Goal: Information Seeking & Learning: Find specific fact

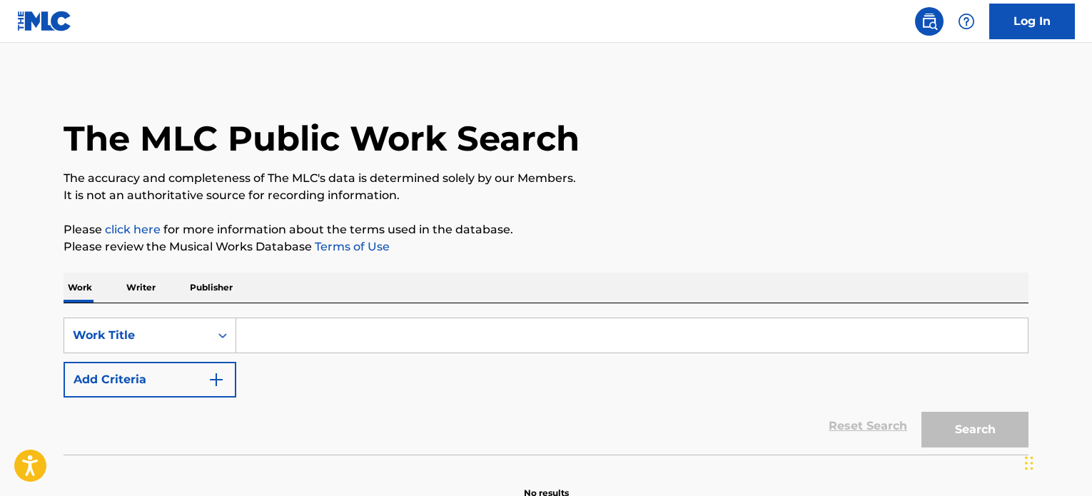
click at [300, 339] on input "Search Form" at bounding box center [632, 335] width 792 height 34
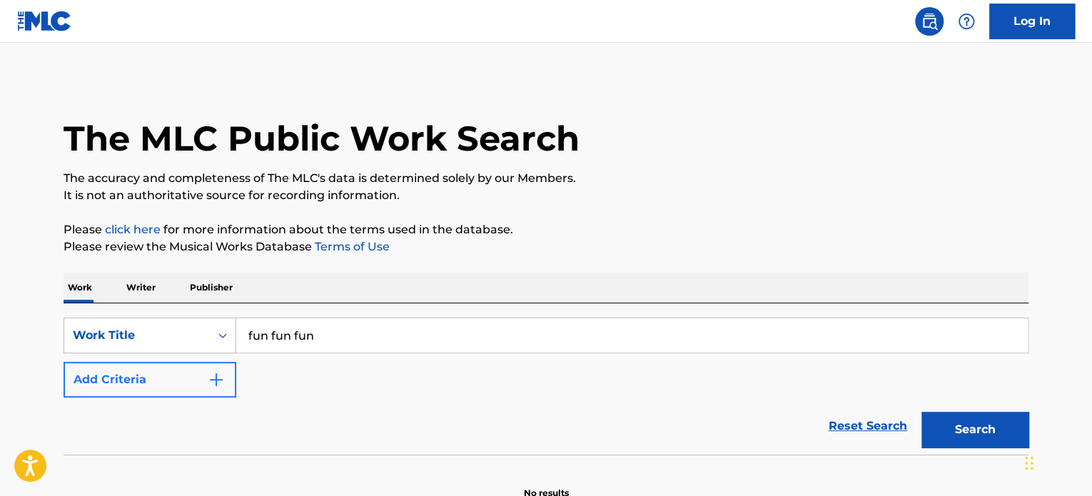
type input "fun fun fun"
click at [200, 383] on button "Add Criteria" at bounding box center [150, 380] width 173 height 36
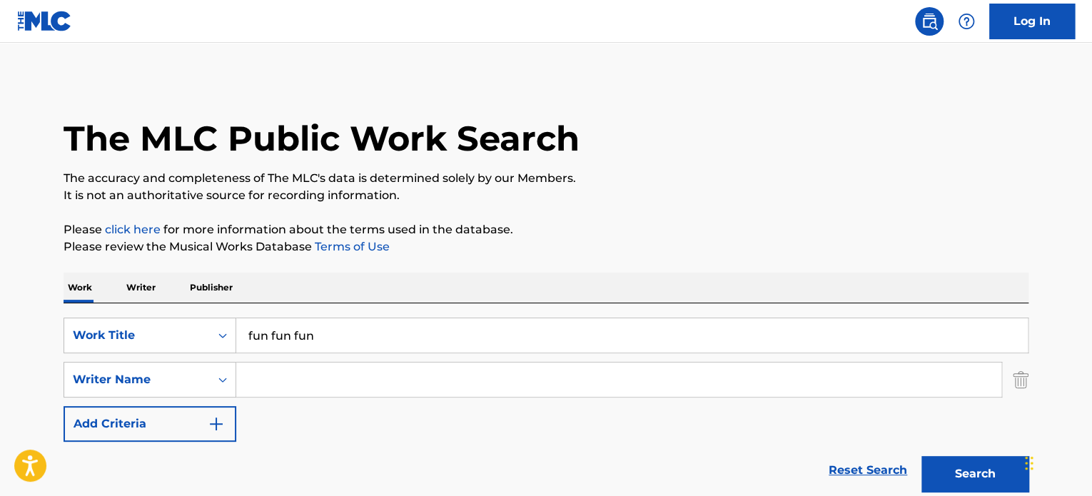
click at [254, 376] on input "Search Form" at bounding box center [618, 380] width 765 height 34
click at [254, 376] on input "[PERSON_NAME]" at bounding box center [618, 380] width 765 height 34
click at [253, 372] on input "[PERSON_NAME]" at bounding box center [618, 380] width 765 height 34
type input "[PERSON_NAME]"
click at [998, 464] on button "Search" at bounding box center [975, 474] width 107 height 36
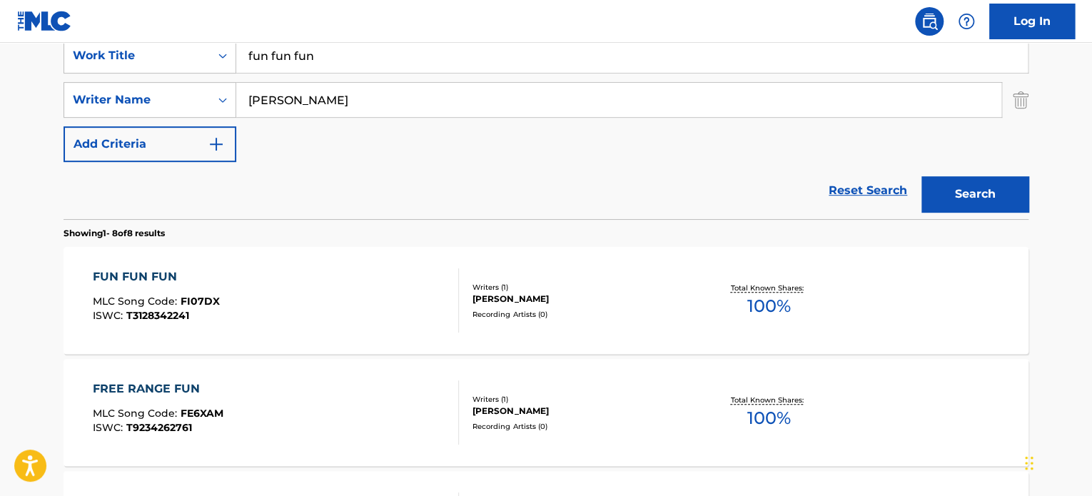
scroll to position [286, 0]
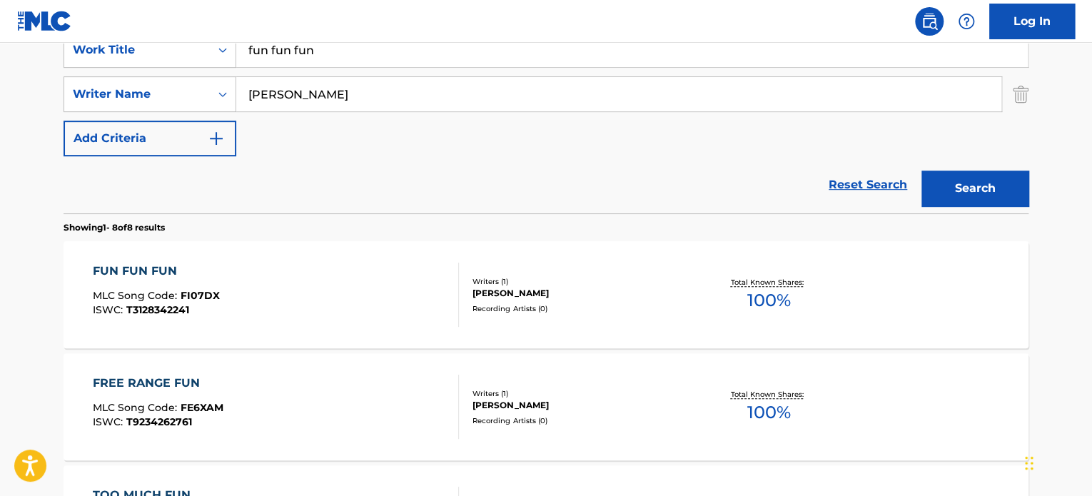
click at [443, 283] on div "FUN FUN FUN MLC Song Code : FI07DX ISWC : T3128342241" at bounding box center [276, 295] width 367 height 64
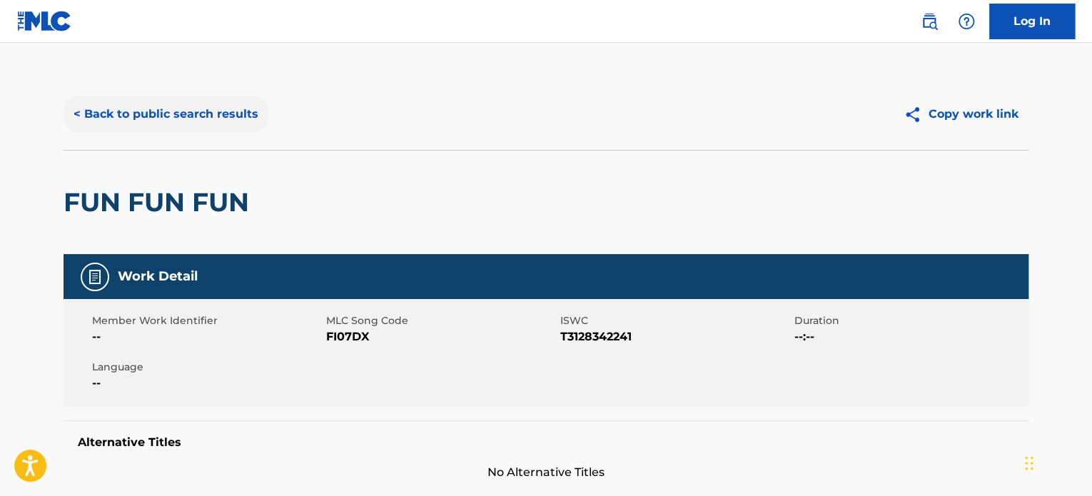
click at [243, 108] on button "< Back to public search results" at bounding box center [166, 114] width 205 height 36
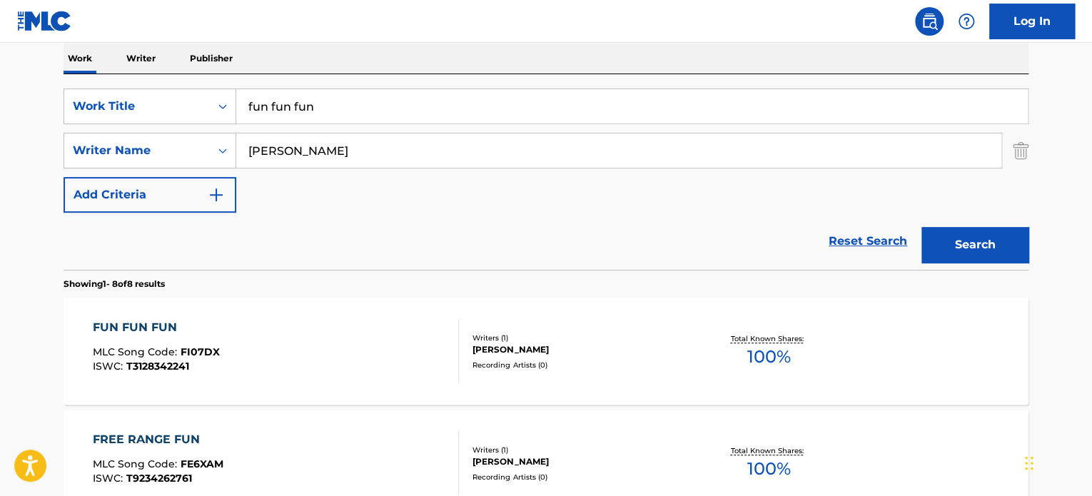
scroll to position [214, 0]
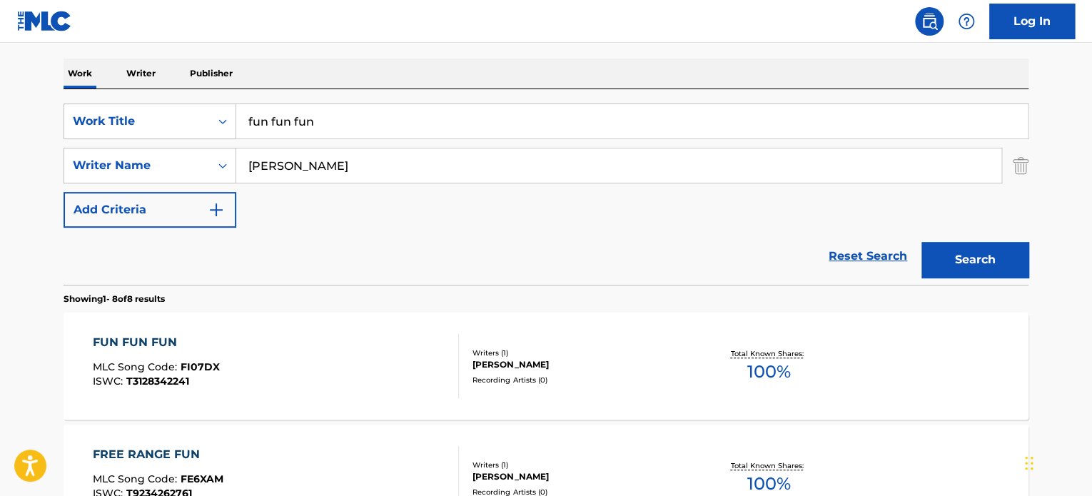
click at [333, 126] on input "fun fun fun" at bounding box center [632, 121] width 792 height 34
paste input "[DEMOGRAPHIC_DATA]"
type input "[DEMOGRAPHIC_DATA]"
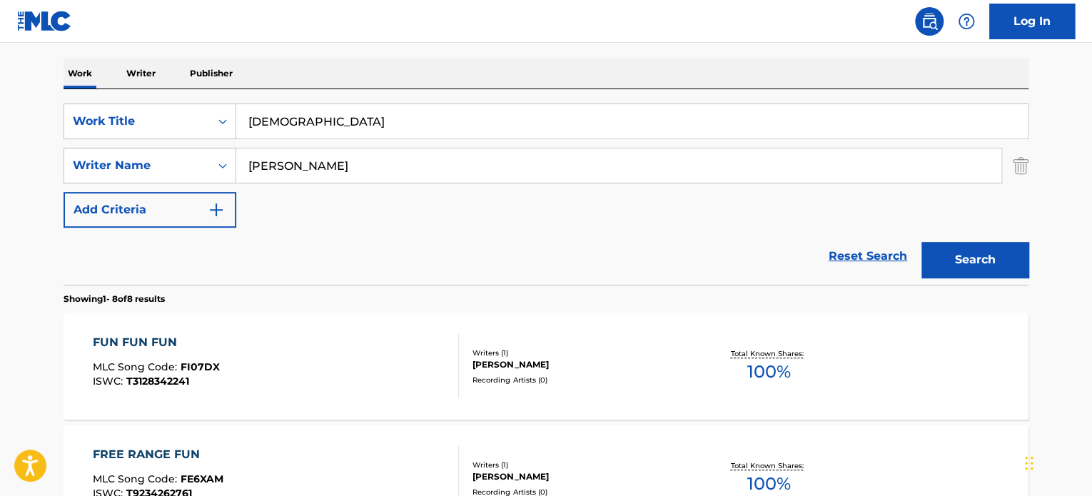
click at [346, 171] on input "[PERSON_NAME]" at bounding box center [618, 166] width 765 height 34
click at [992, 248] on button "Search" at bounding box center [975, 260] width 107 height 36
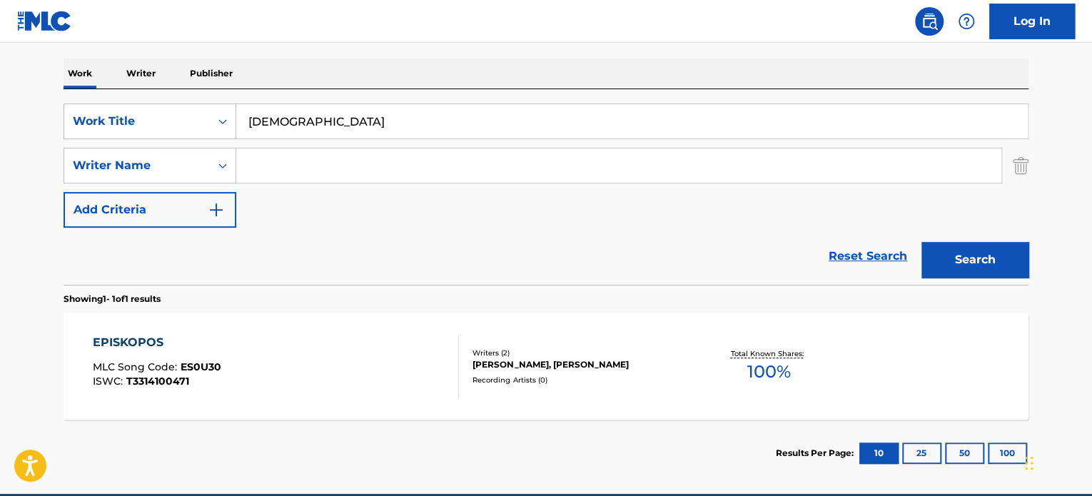
scroll to position [280, 0]
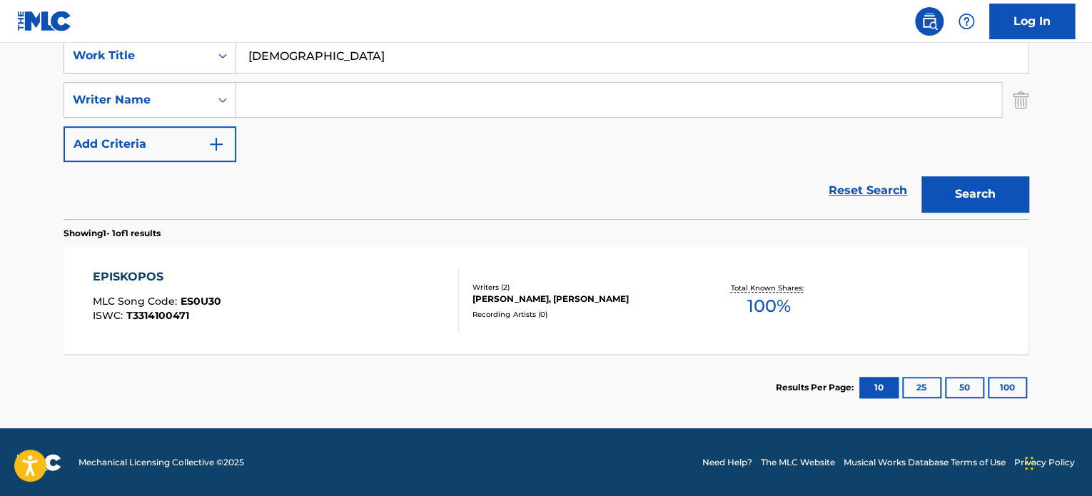
click at [383, 316] on div "EPISKOPOS MLC Song Code : ES0U30 ISWC : T3314100471" at bounding box center [276, 300] width 367 height 64
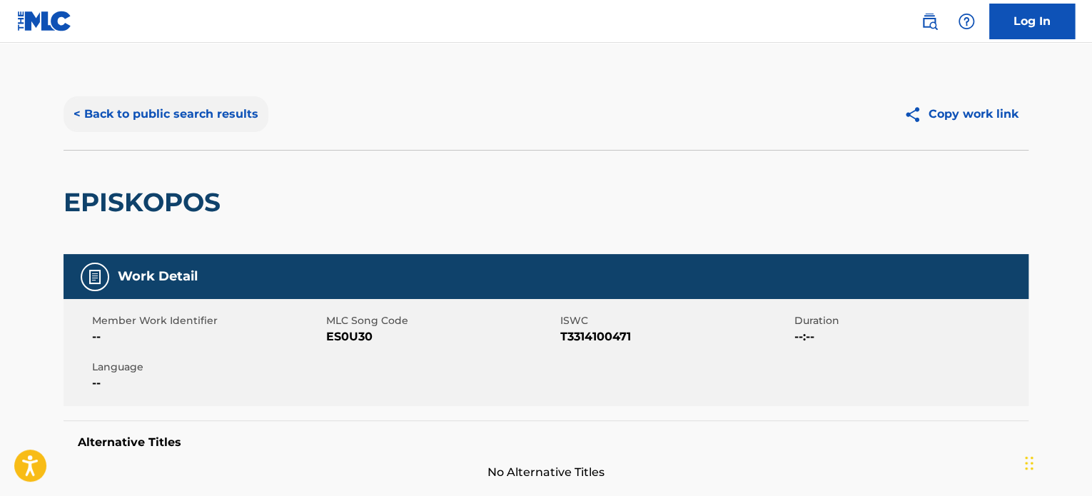
click at [193, 114] on button "< Back to public search results" at bounding box center [166, 114] width 205 height 36
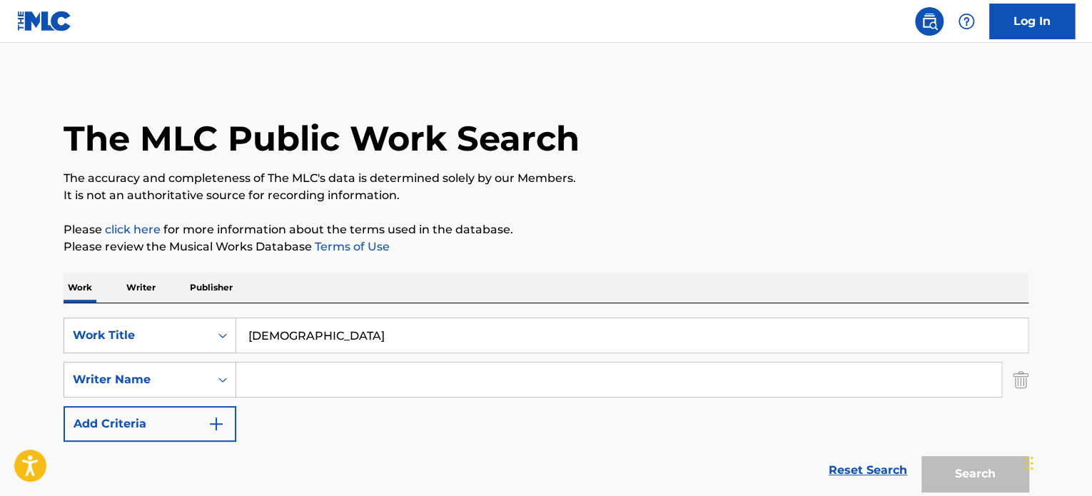
scroll to position [198, 0]
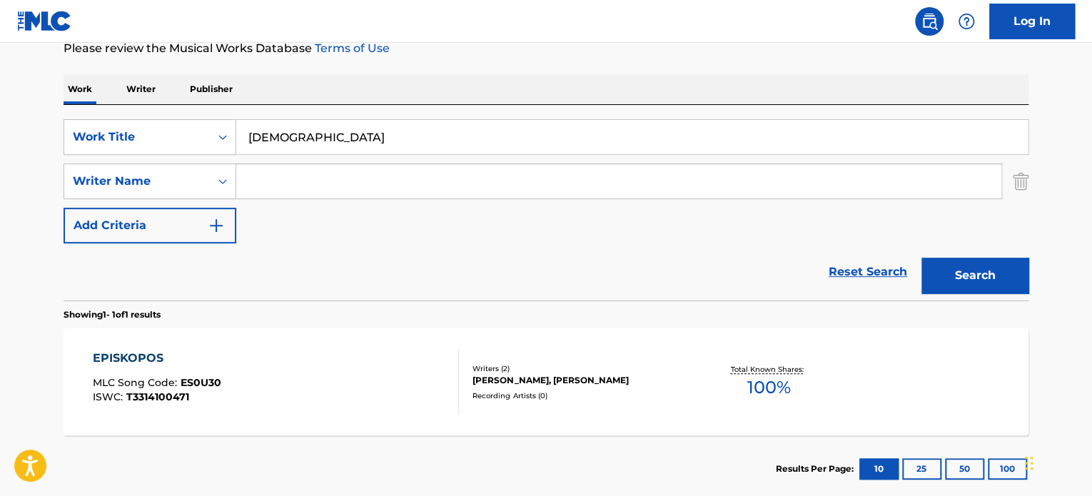
click at [321, 129] on input "[DEMOGRAPHIC_DATA]" at bounding box center [632, 137] width 792 height 34
paste input "newsroom tension"
type input "newsroom tension"
click at [660, 173] on input "Search Form" at bounding box center [618, 181] width 765 height 34
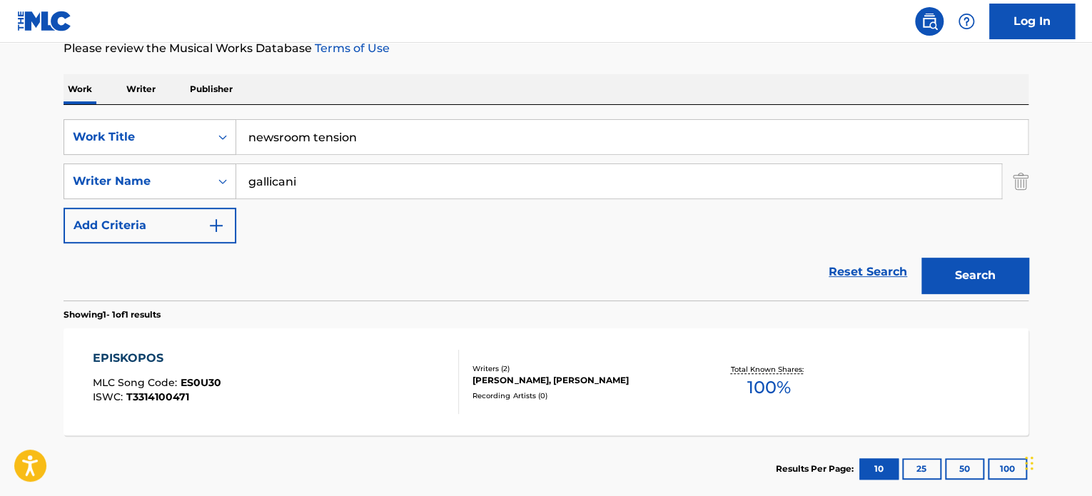
click at [660, 173] on input "gallicani" at bounding box center [618, 181] width 765 height 34
type input "gallicani"
click at [977, 271] on button "Search" at bounding box center [975, 276] width 107 height 36
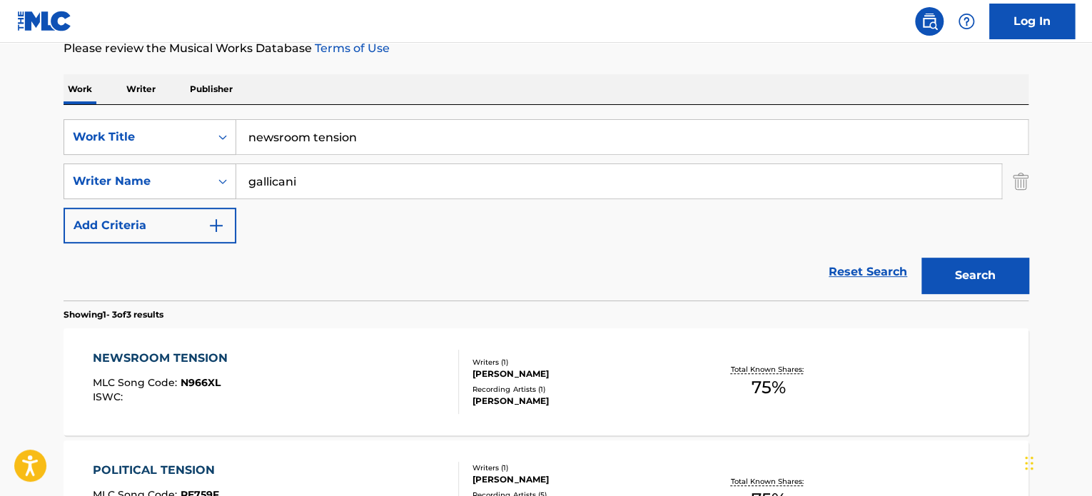
scroll to position [270, 0]
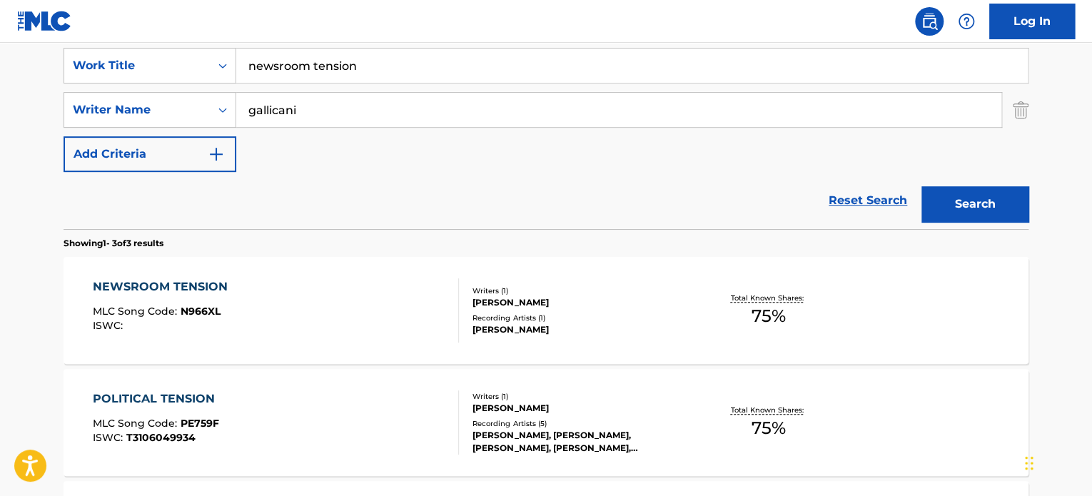
click at [416, 303] on div "NEWSROOM TENSION MLC Song Code : N966XL ISWC :" at bounding box center [276, 310] width 367 height 64
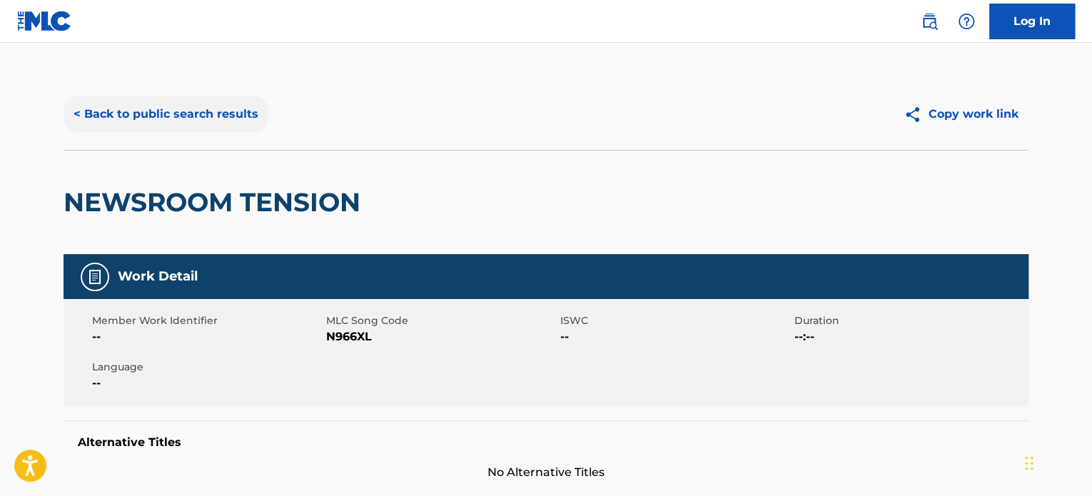
click at [254, 116] on button "< Back to public search results" at bounding box center [166, 114] width 205 height 36
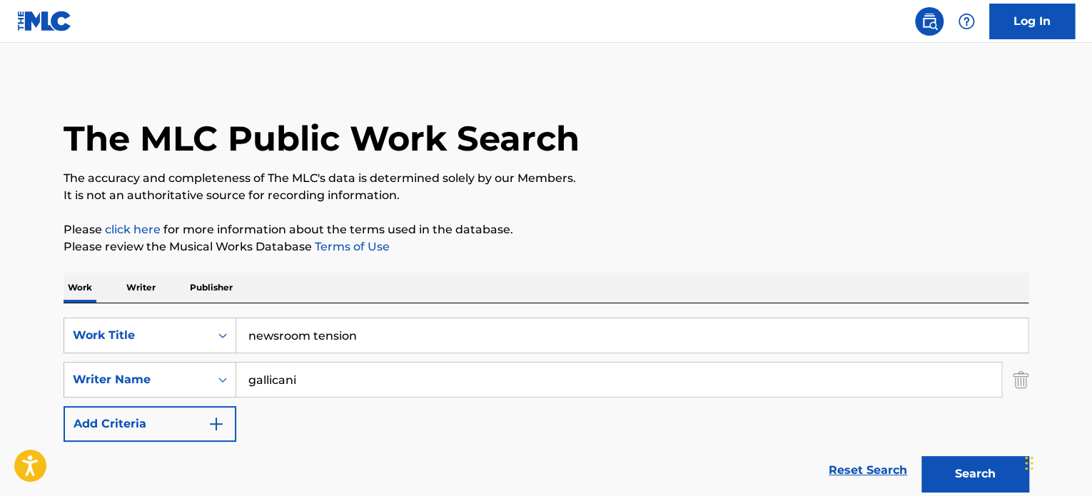
scroll to position [270, 0]
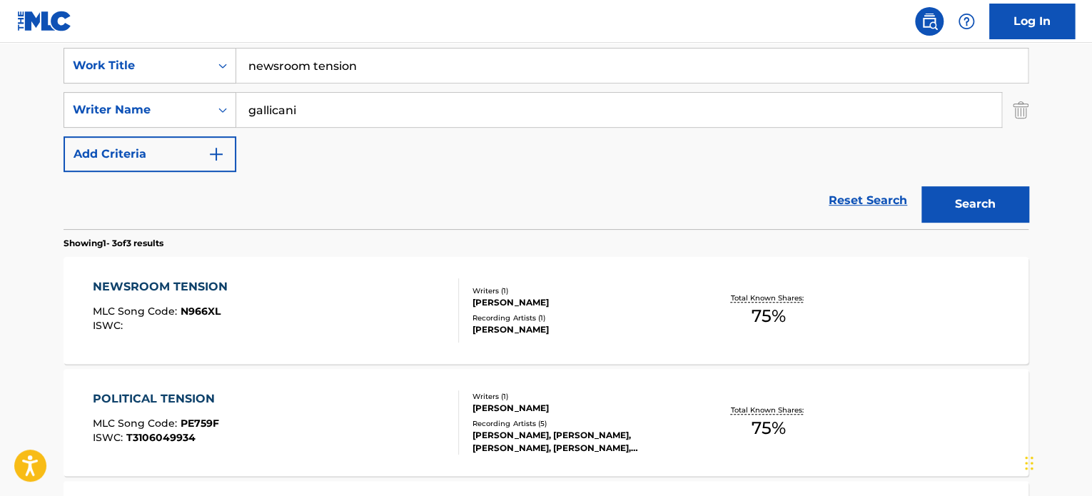
click at [351, 66] on input "newsroom tension" at bounding box center [632, 66] width 792 height 34
paste input "hard truths"
type input "hard truths"
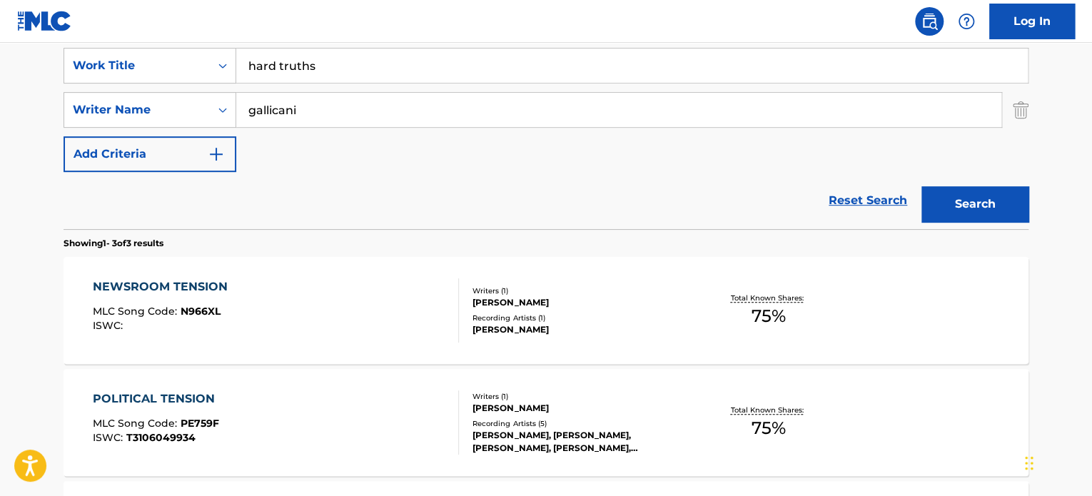
click at [346, 114] on input "gallicani" at bounding box center [618, 110] width 765 height 34
click at [346, 114] on input "[PERSON_NAME]" at bounding box center [618, 110] width 765 height 34
type input "[PERSON_NAME]"
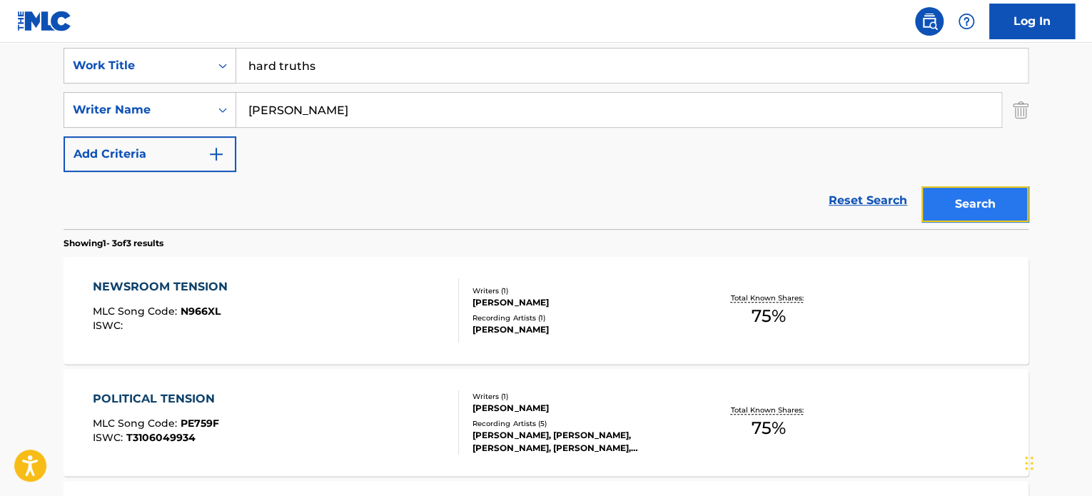
click at [947, 205] on button "Search" at bounding box center [975, 204] width 107 height 36
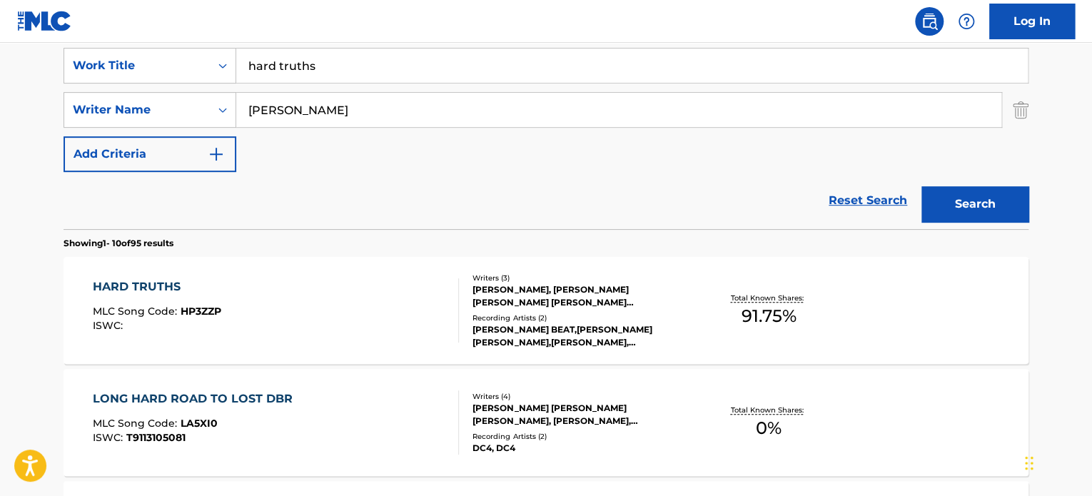
scroll to position [341, 0]
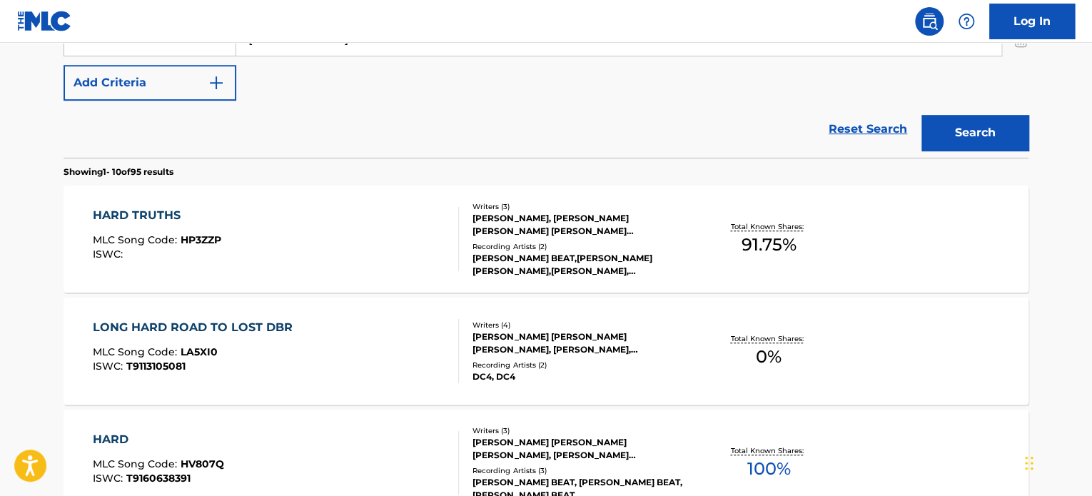
click at [363, 232] on div "HARD TRUTHS MLC Song Code : HP3ZZP ISWC :" at bounding box center [276, 239] width 367 height 64
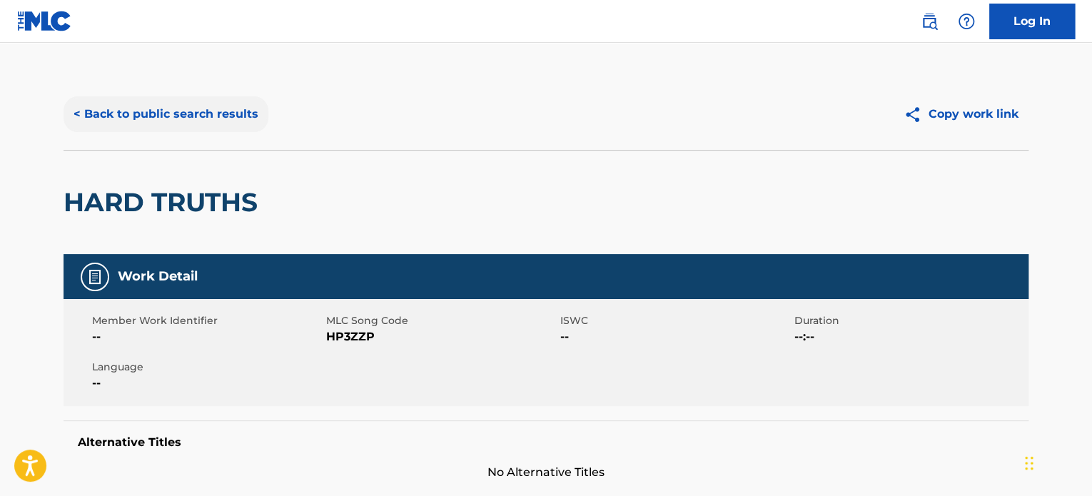
click at [243, 114] on button "< Back to public search results" at bounding box center [166, 114] width 205 height 36
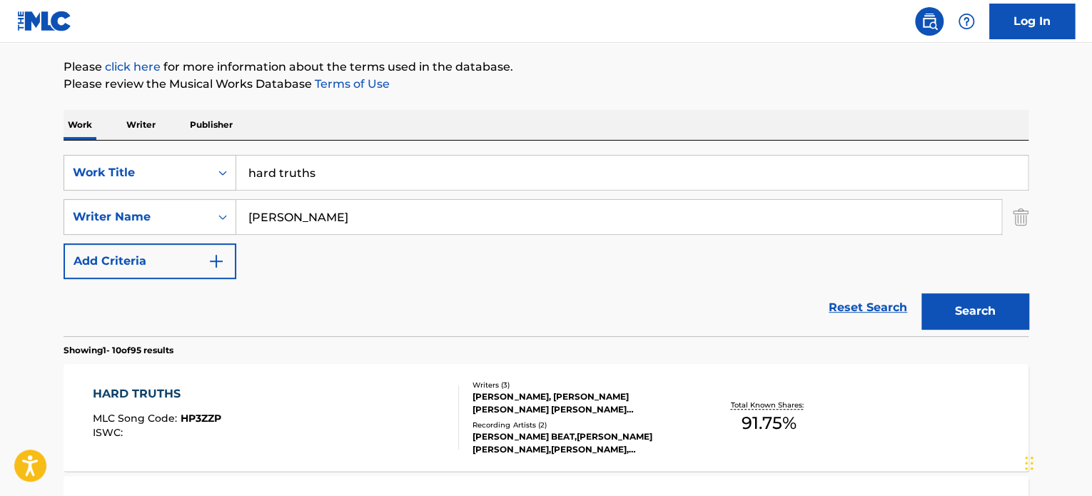
scroll to position [137, 0]
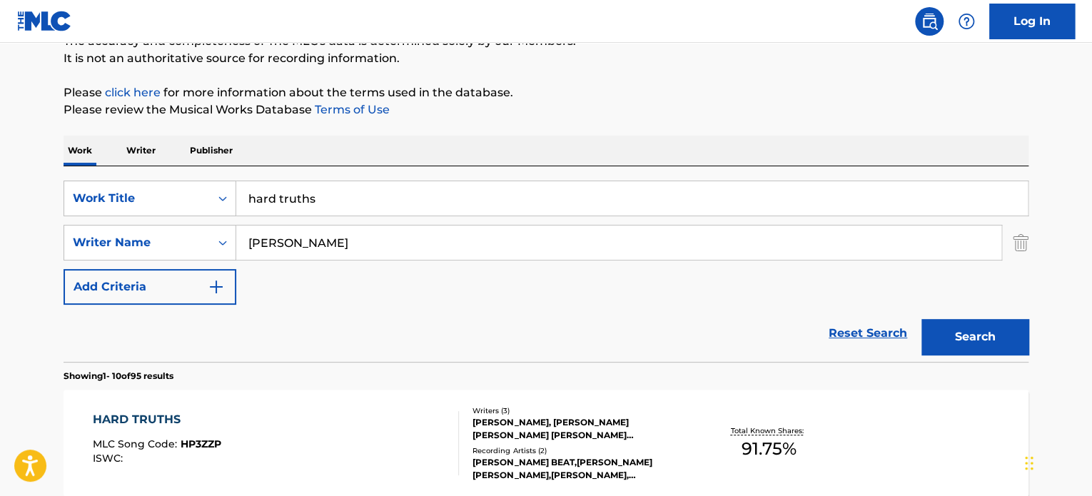
click at [326, 201] on input "hard truths" at bounding box center [632, 198] width 792 height 34
paste input "We Did It"
type input "We Did It"
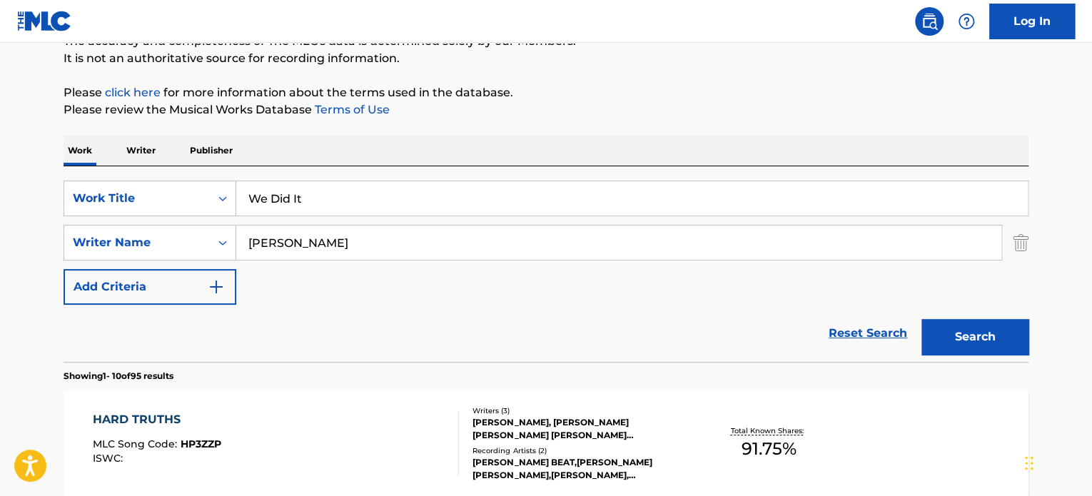
click at [443, 251] on input "[PERSON_NAME]" at bounding box center [618, 243] width 765 height 34
paste input "[PERSON_NAME]"
type input "[PERSON_NAME]"
click at [945, 324] on button "Search" at bounding box center [975, 337] width 107 height 36
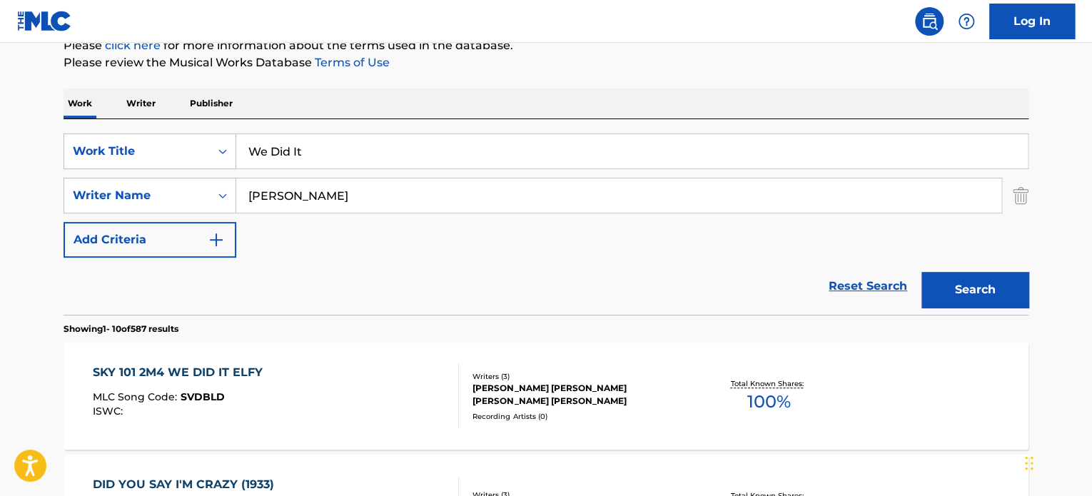
scroll to position [66, 0]
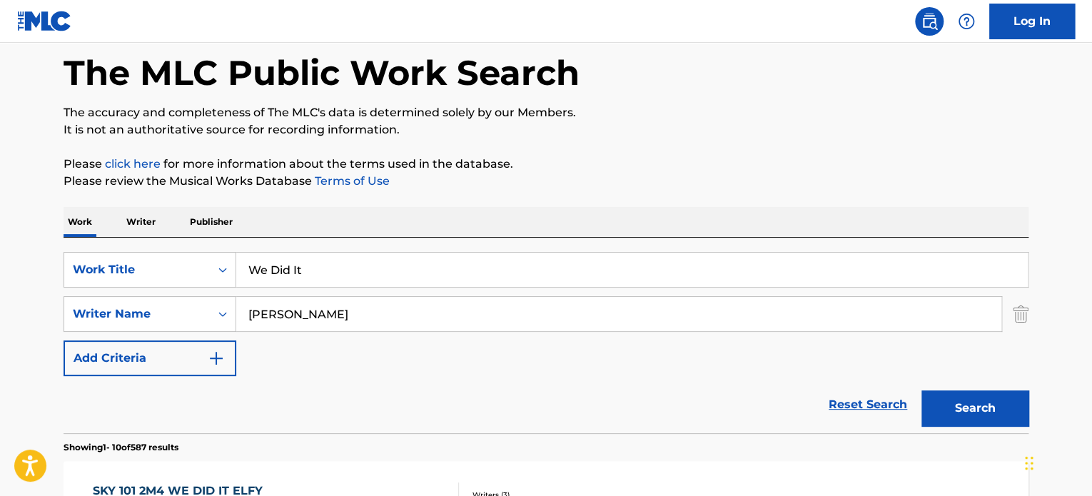
click at [334, 265] on input "We Did It" at bounding box center [632, 270] width 792 height 34
paste input "POSITIVE INDIE ROCK"
type input "POSITIVE INDIE ROCK"
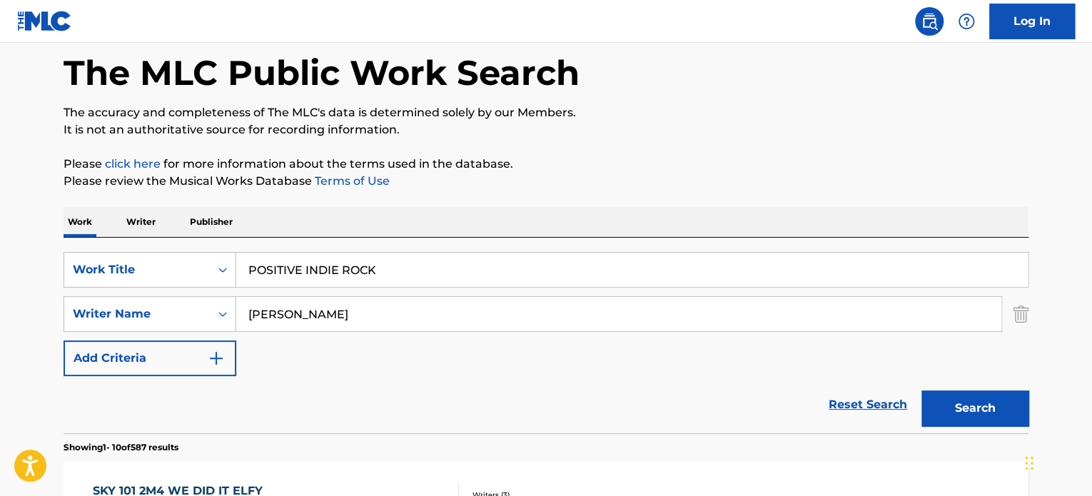
click at [320, 313] on input "[PERSON_NAME]" at bounding box center [618, 314] width 765 height 34
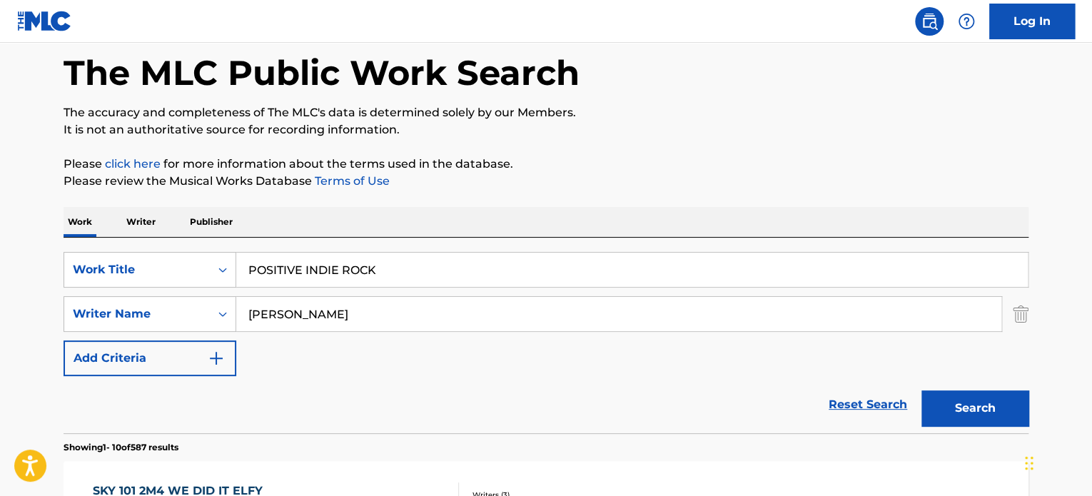
click at [320, 313] on input "[PERSON_NAME]" at bounding box center [618, 314] width 765 height 34
type input "[PERSON_NAME]"
click at [975, 402] on button "Search" at bounding box center [975, 409] width 107 height 36
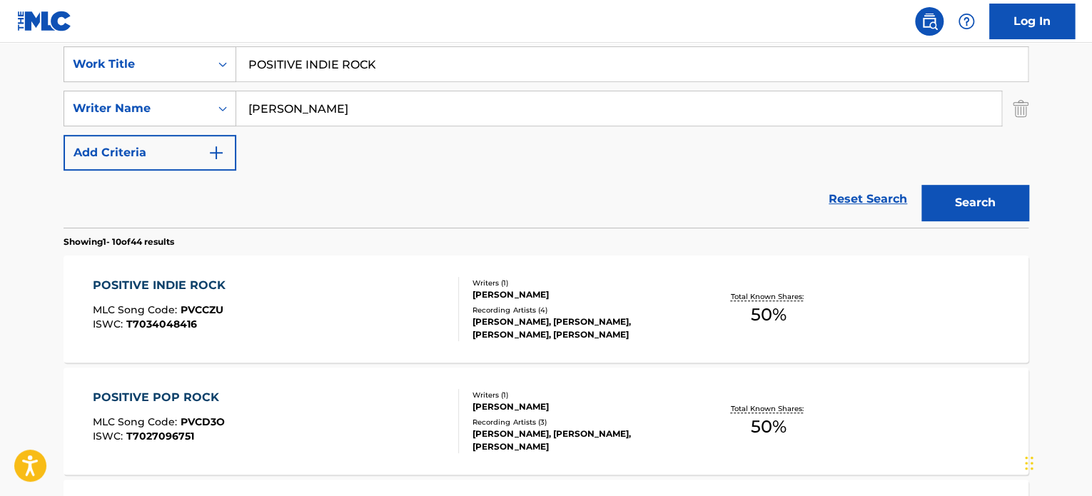
scroll to position [280, 0]
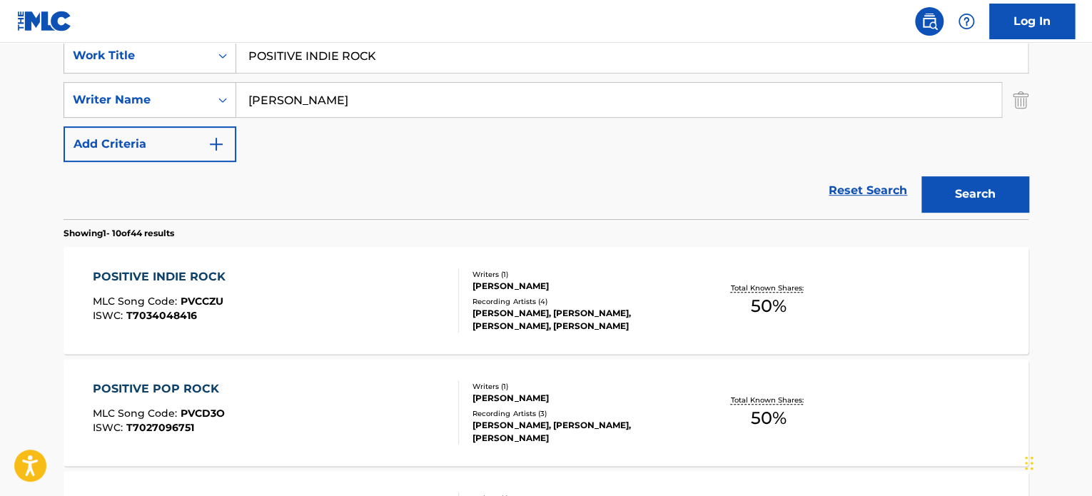
click at [347, 283] on div "POSITIVE INDIE ROCK MLC Song Code : PVCCZU ISWC : T7034048416" at bounding box center [276, 300] width 367 height 64
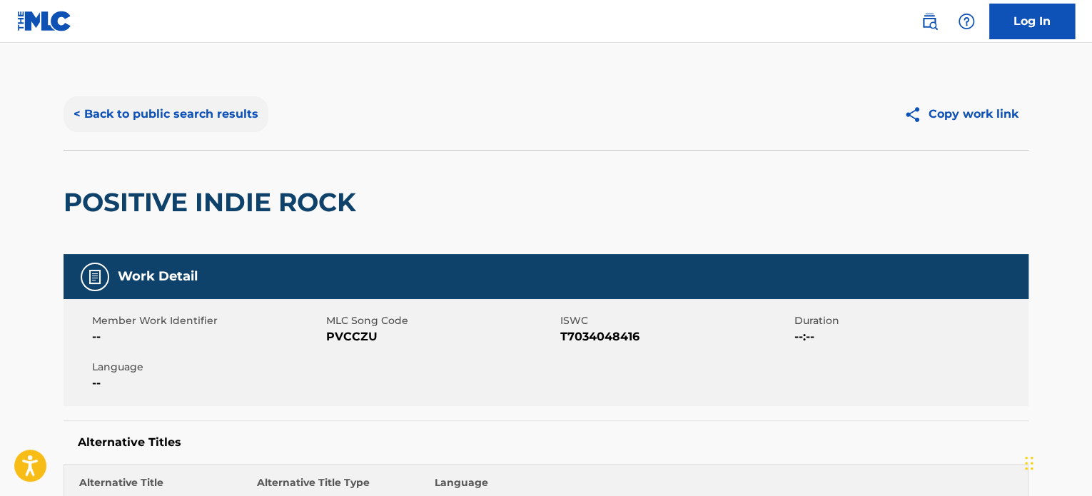
click at [210, 121] on button "< Back to public search results" at bounding box center [166, 114] width 205 height 36
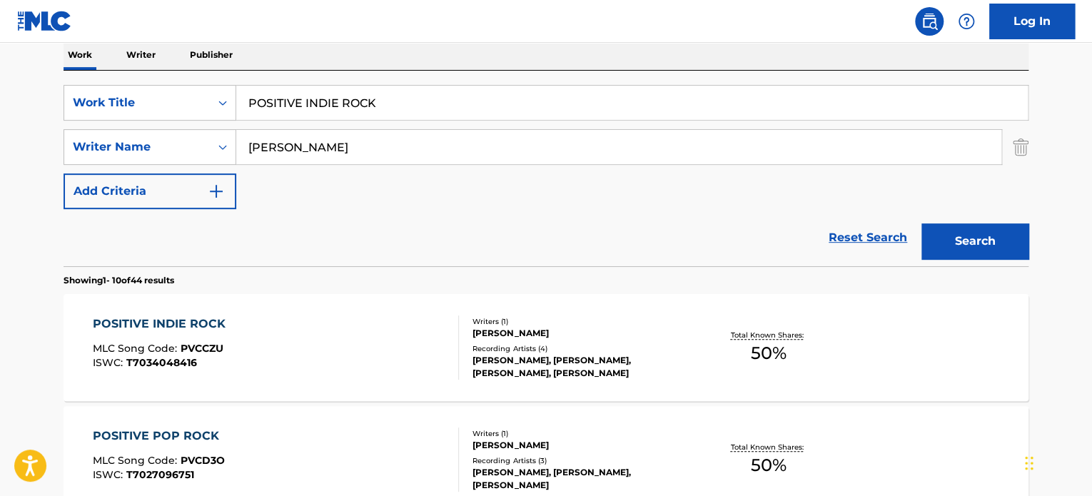
scroll to position [208, 0]
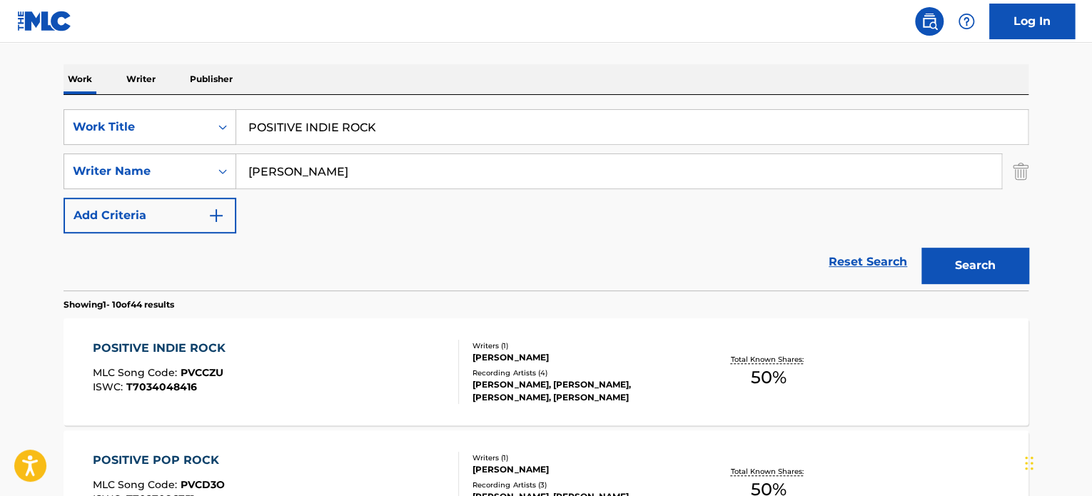
click at [280, 128] on input "POSITIVE INDIE ROCK" at bounding box center [632, 127] width 792 height 34
paste input "BUBBLE PARTY"
type input "BUBBLE PARTY"
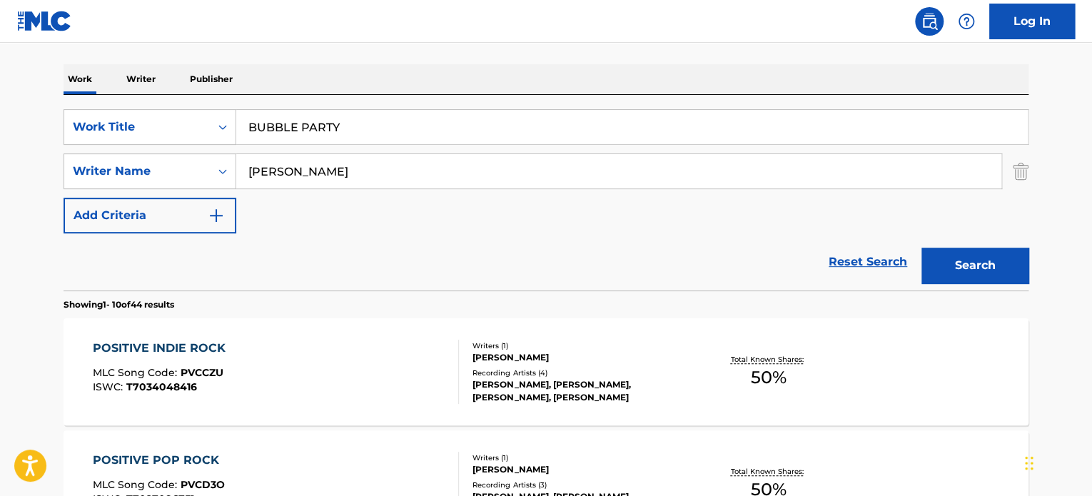
click at [286, 163] on input "[PERSON_NAME]" at bounding box center [618, 171] width 765 height 34
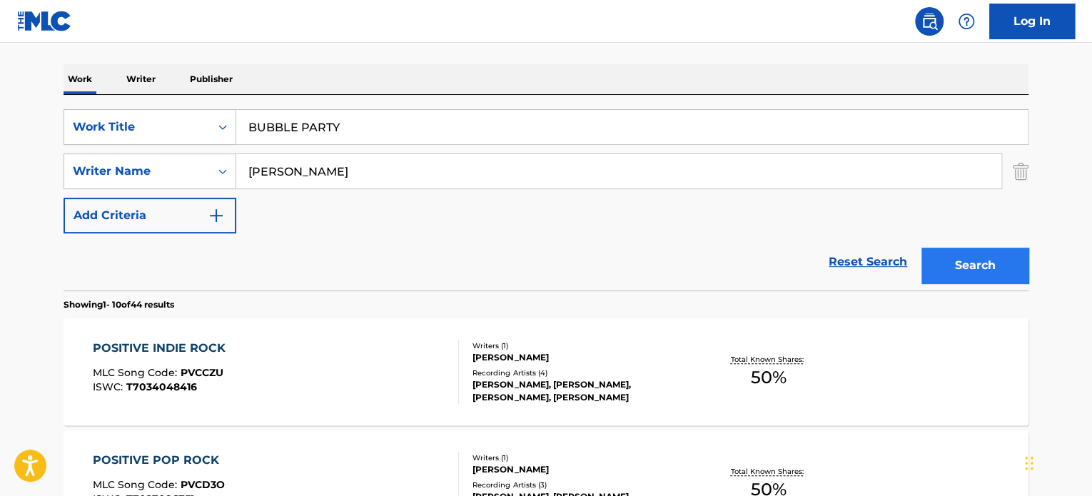
type input "[PERSON_NAME]"
click at [986, 260] on button "Search" at bounding box center [975, 266] width 107 height 36
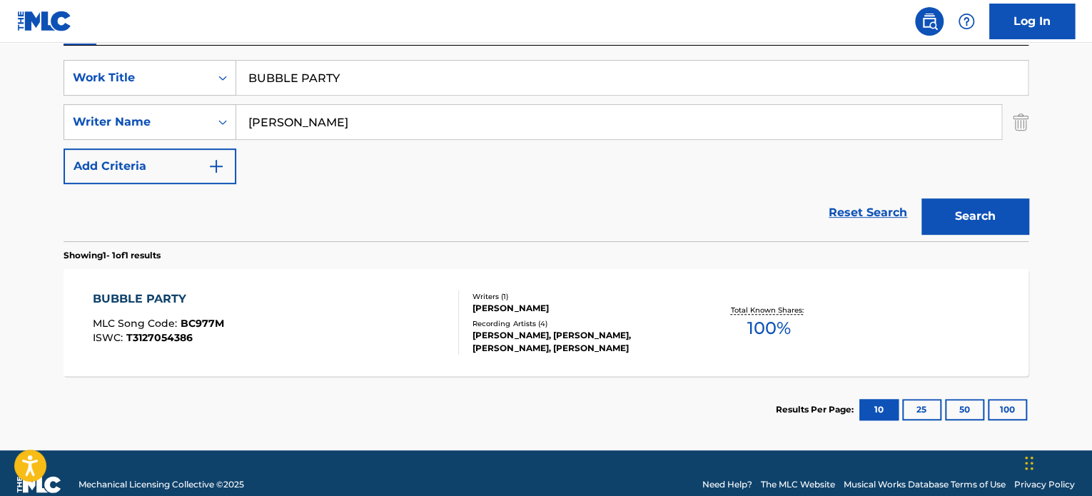
scroll to position [280, 0]
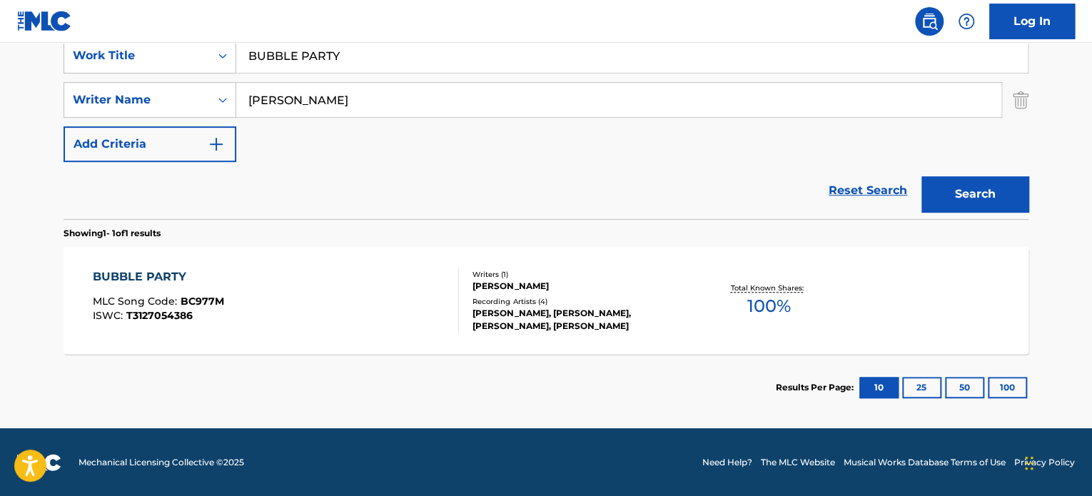
click at [360, 276] on div "BUBBLE PARTY MLC Song Code : BC977M ISWC : T3127054386" at bounding box center [276, 300] width 367 height 64
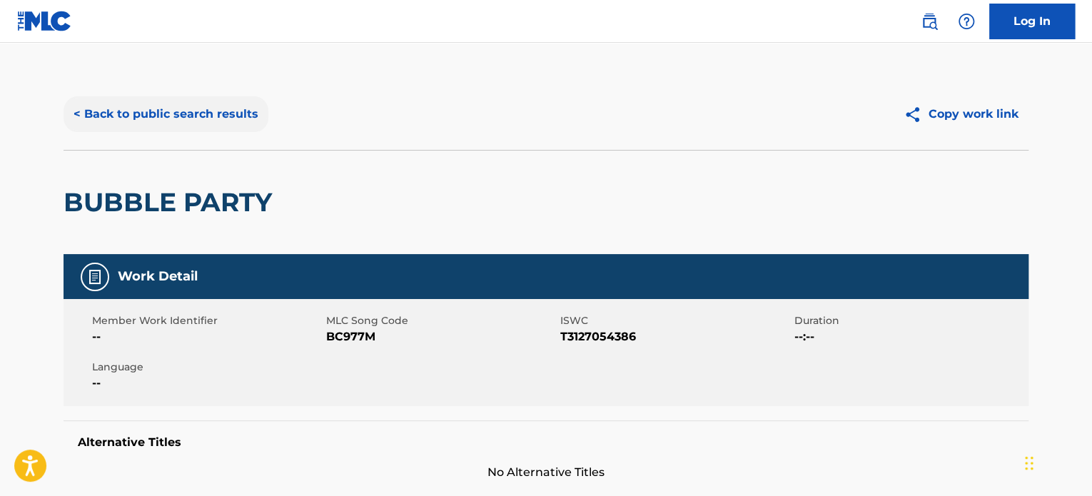
click at [240, 112] on button "< Back to public search results" at bounding box center [166, 114] width 205 height 36
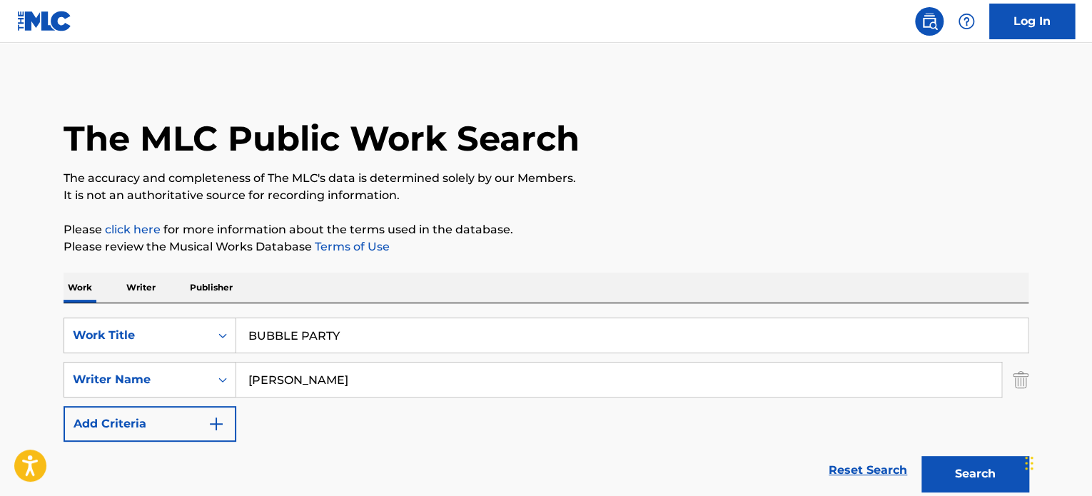
scroll to position [198, 0]
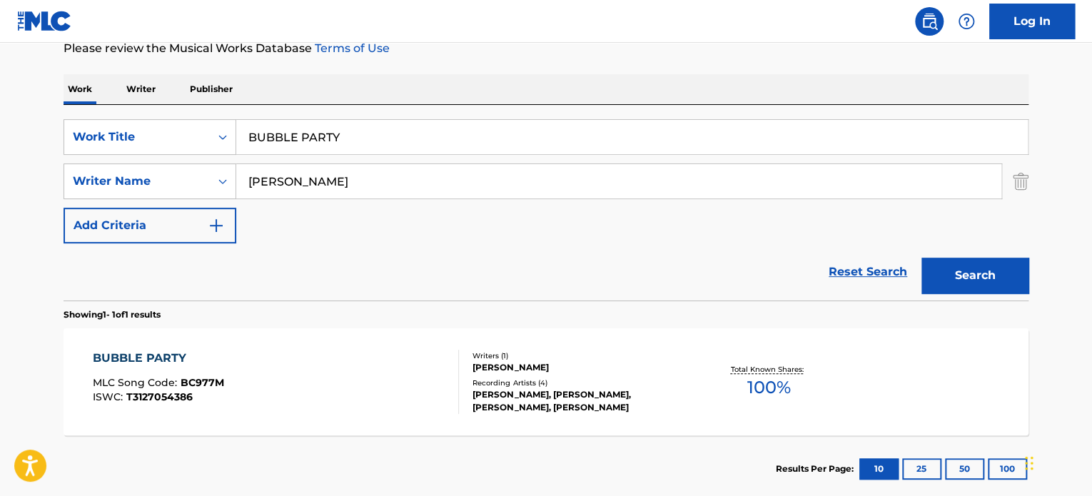
click at [308, 129] on input "BUBBLE PARTY" at bounding box center [632, 137] width 792 height 34
paste input "SILENT PURSUIT"
type input "SILENT PURSUIT"
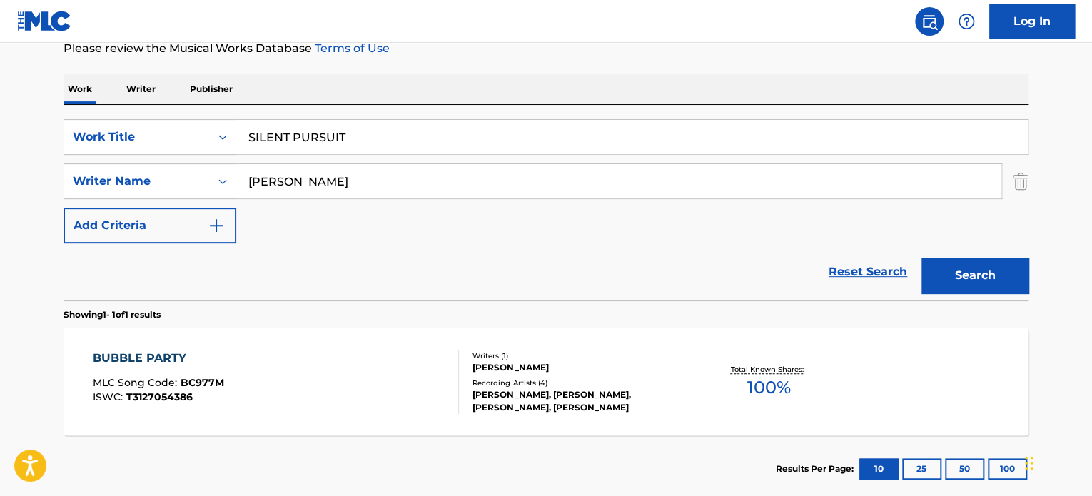
click at [316, 181] on input "[PERSON_NAME]" at bounding box center [618, 181] width 765 height 34
click at [316, 181] on input "GURVITZ" at bounding box center [618, 181] width 765 height 34
click at [994, 271] on button "Search" at bounding box center [975, 276] width 107 height 36
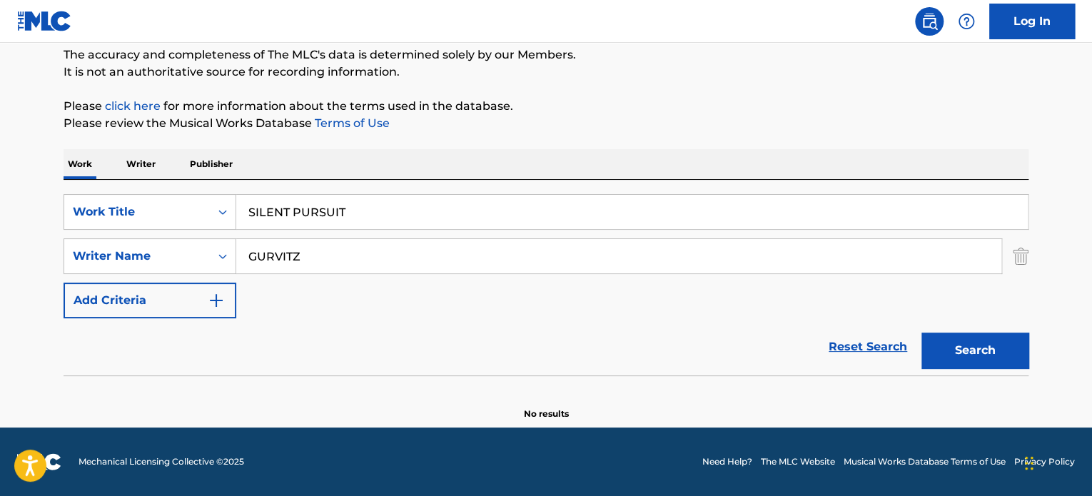
scroll to position [123, 0]
click at [451, 249] on input "GURVITZ" at bounding box center [618, 257] width 765 height 34
click at [527, 259] on input "GURVITZ" at bounding box center [618, 257] width 765 height 34
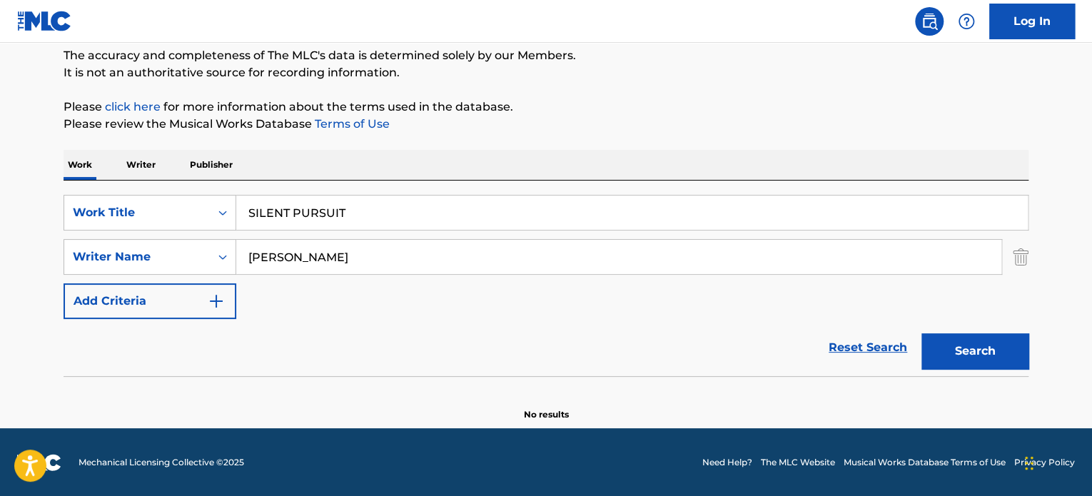
type input "[PERSON_NAME]"
click at [922, 333] on button "Search" at bounding box center [975, 351] width 107 height 36
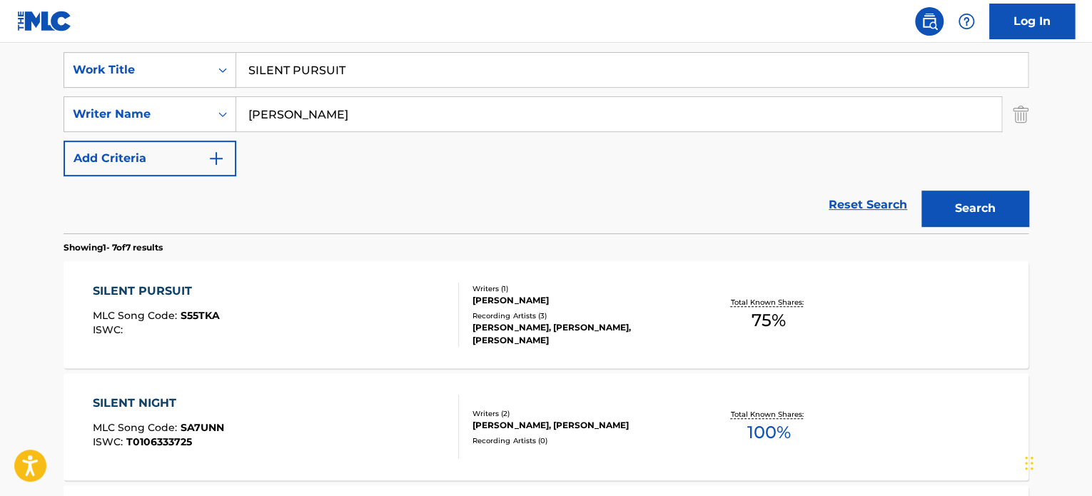
scroll to position [266, 0]
click at [388, 306] on div "SILENT PURSUIT MLC Song Code : S55TKA ISWC :" at bounding box center [276, 315] width 367 height 64
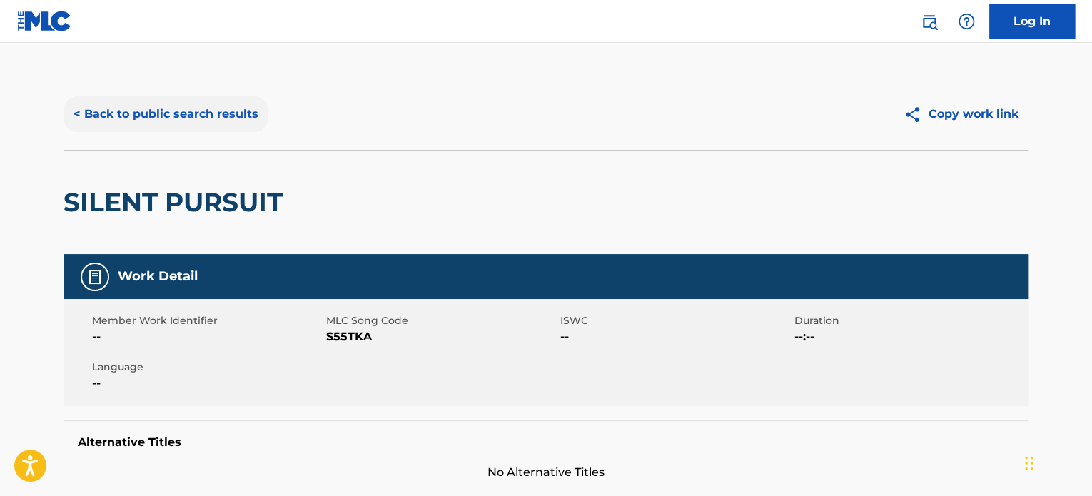
click at [206, 128] on button "< Back to public search results" at bounding box center [166, 114] width 205 height 36
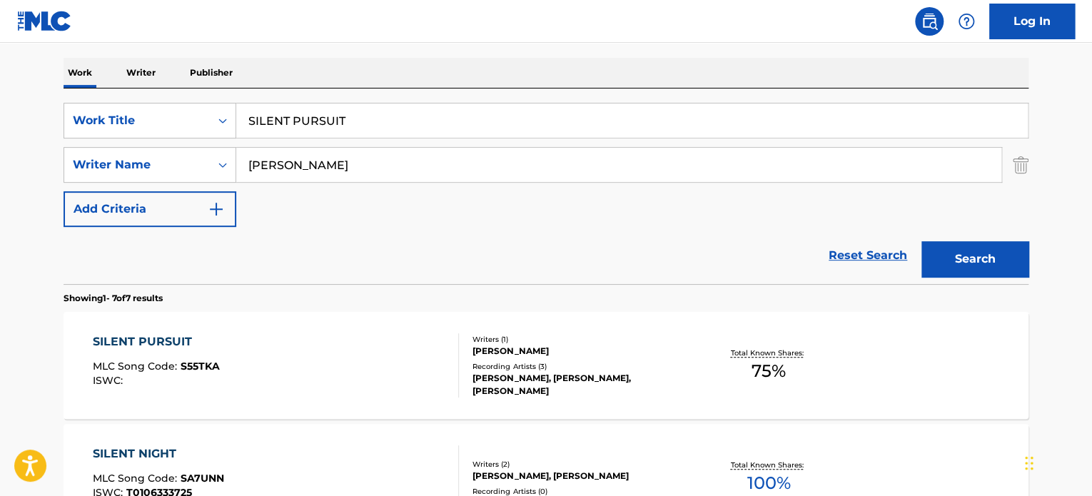
scroll to position [194, 0]
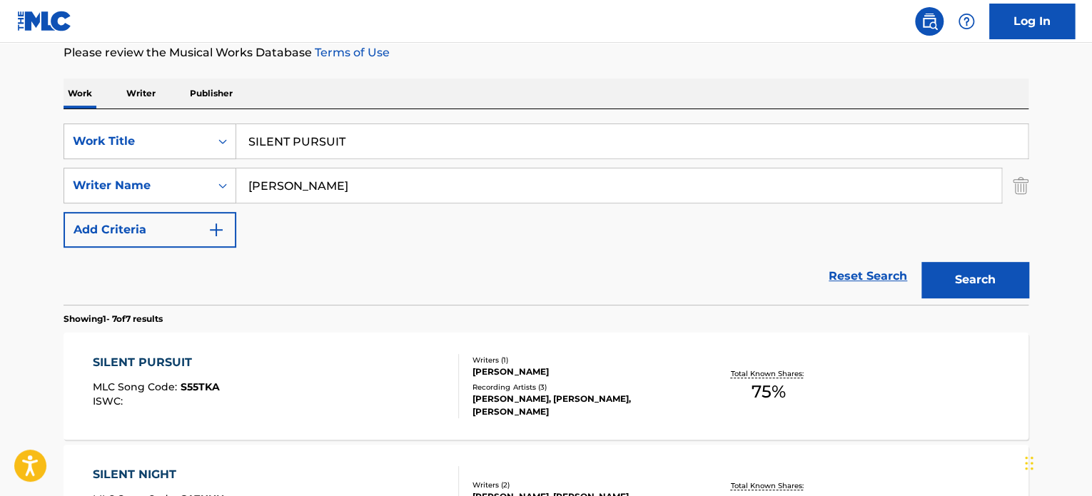
click at [281, 137] on input "SILENT PURSUIT" at bounding box center [632, 141] width 792 height 34
paste input "Dobro Meditation"
type input "Dobro Meditation"
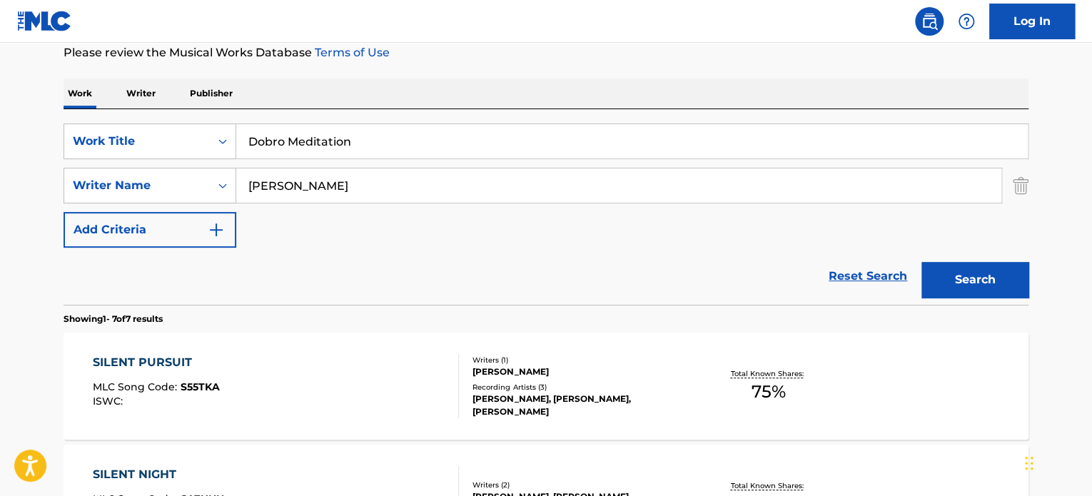
click at [297, 182] on input "[PERSON_NAME]" at bounding box center [618, 185] width 765 height 34
click at [345, 184] on input "[PERSON_NAME]" at bounding box center [618, 185] width 765 height 34
type input "[PERSON_NAME]"
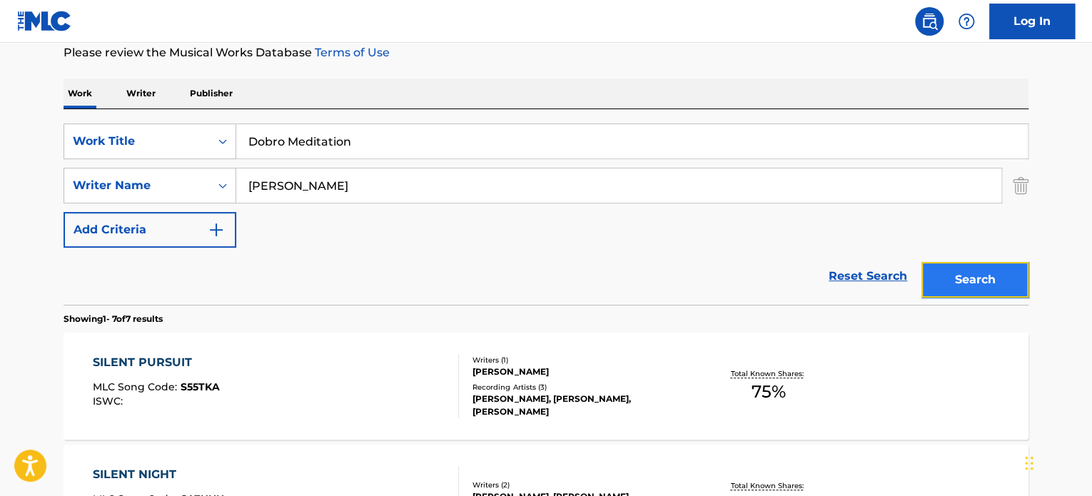
click at [969, 279] on button "Search" at bounding box center [975, 280] width 107 height 36
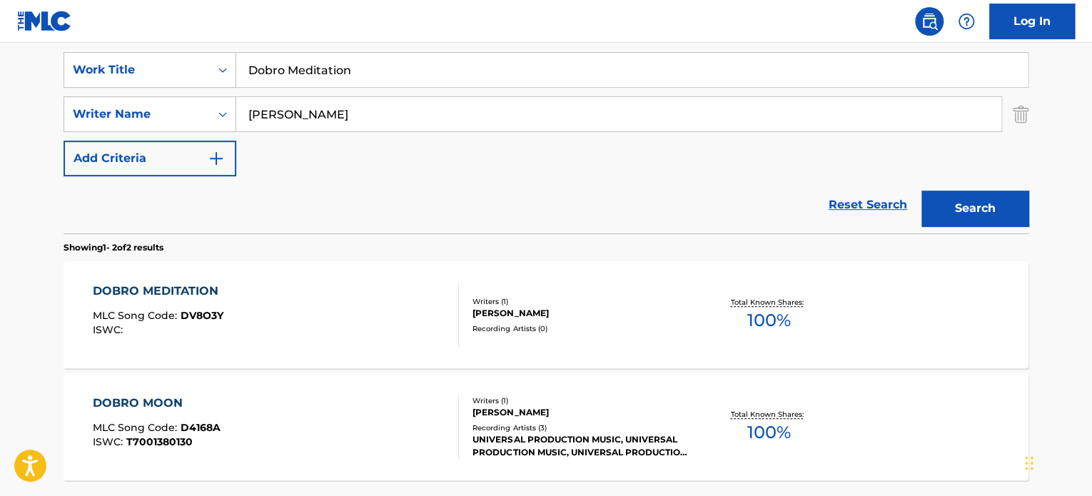
scroll to position [266, 0]
click at [344, 308] on div "DOBRO MEDITATION MLC Song Code : DV8O3Y ISWC :" at bounding box center [276, 315] width 367 height 64
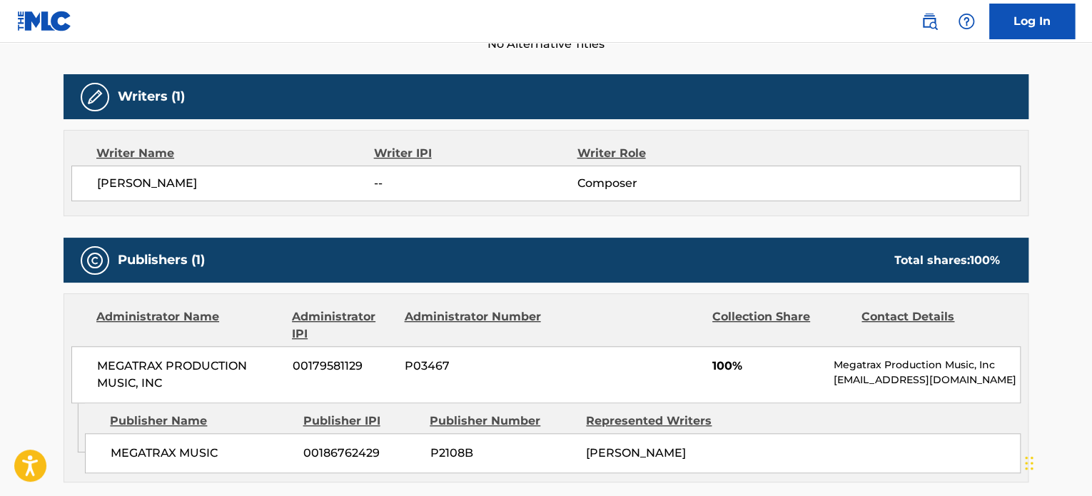
scroll to position [500, 0]
